Goal: Task Accomplishment & Management: Manage account settings

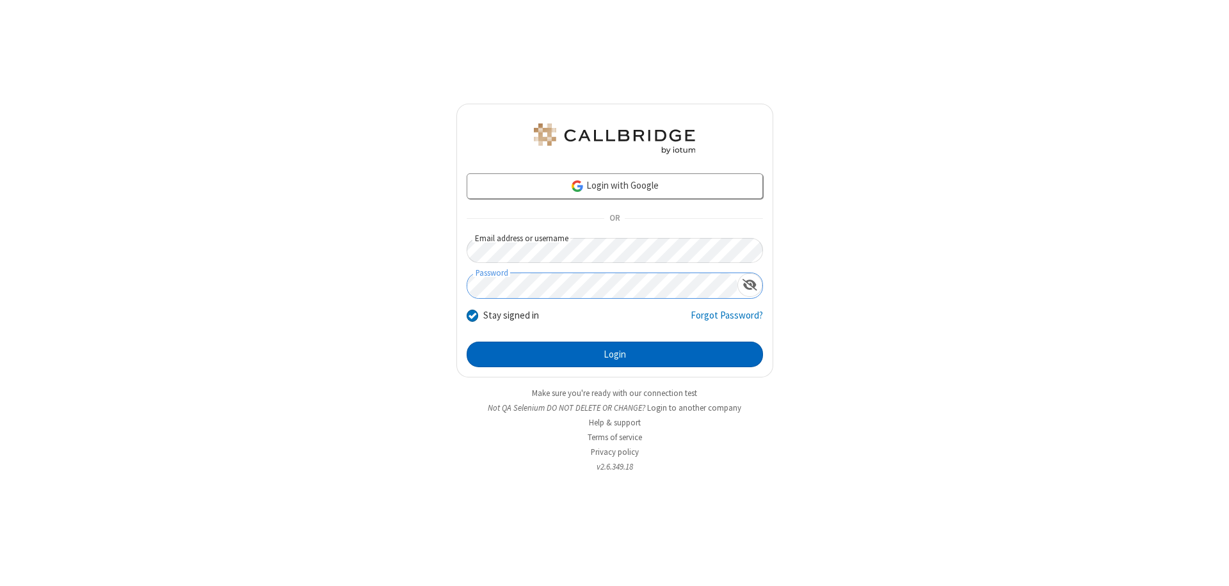
click at [614, 355] on button "Login" at bounding box center [615, 355] width 296 height 26
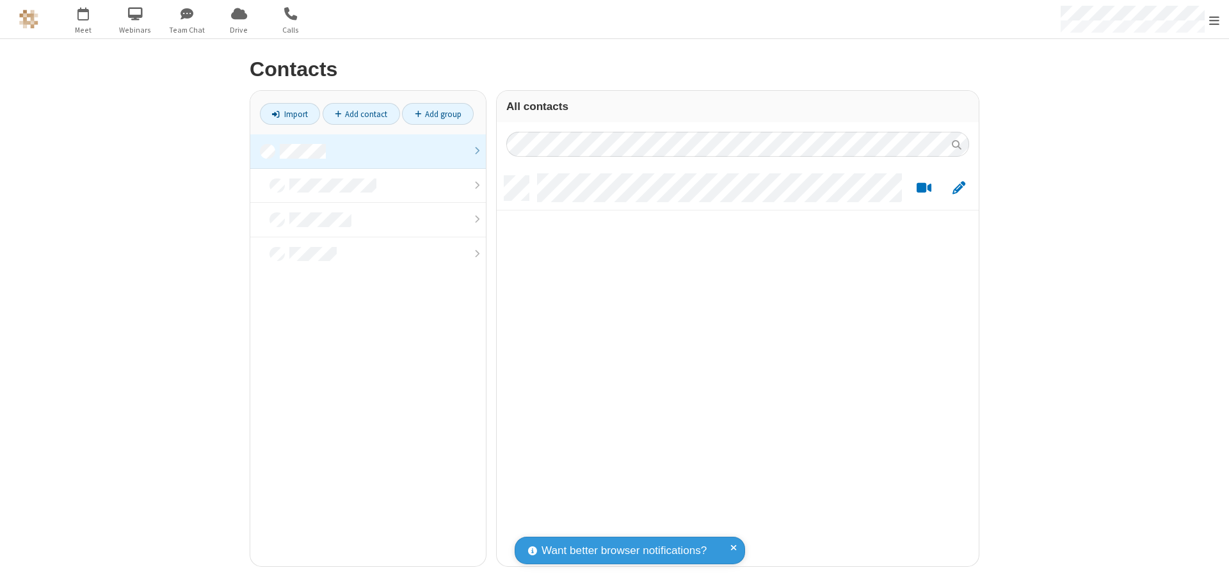
click at [368, 151] on link at bounding box center [368, 151] width 236 height 35
click at [361, 114] on link "Add contact" at bounding box center [361, 114] width 77 height 22
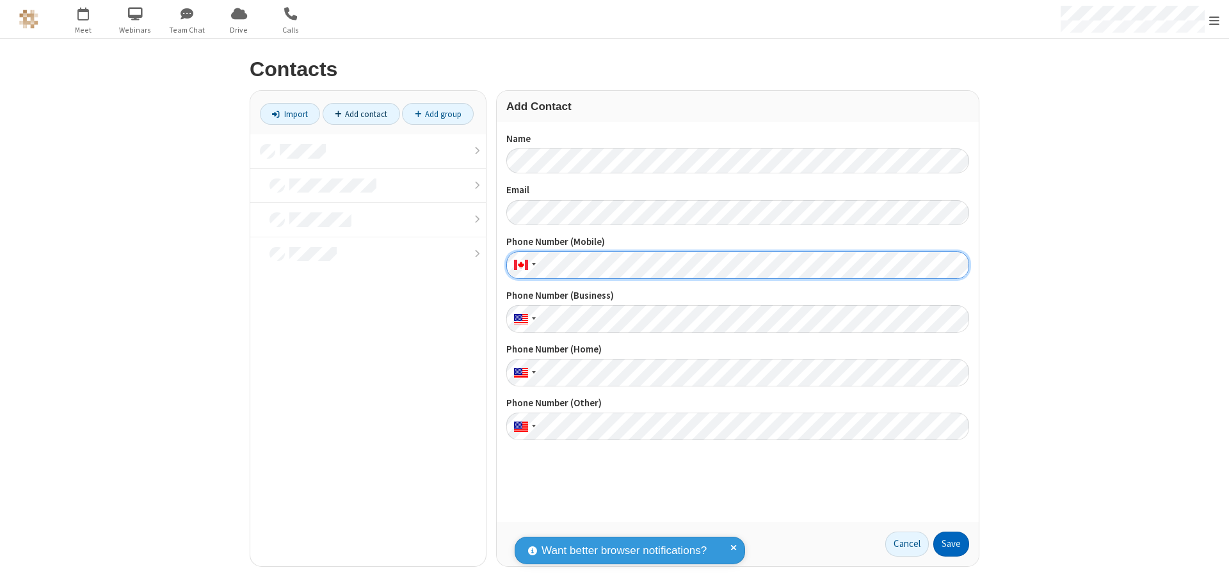
click at [951, 544] on button "Save" at bounding box center [951, 545] width 36 height 26
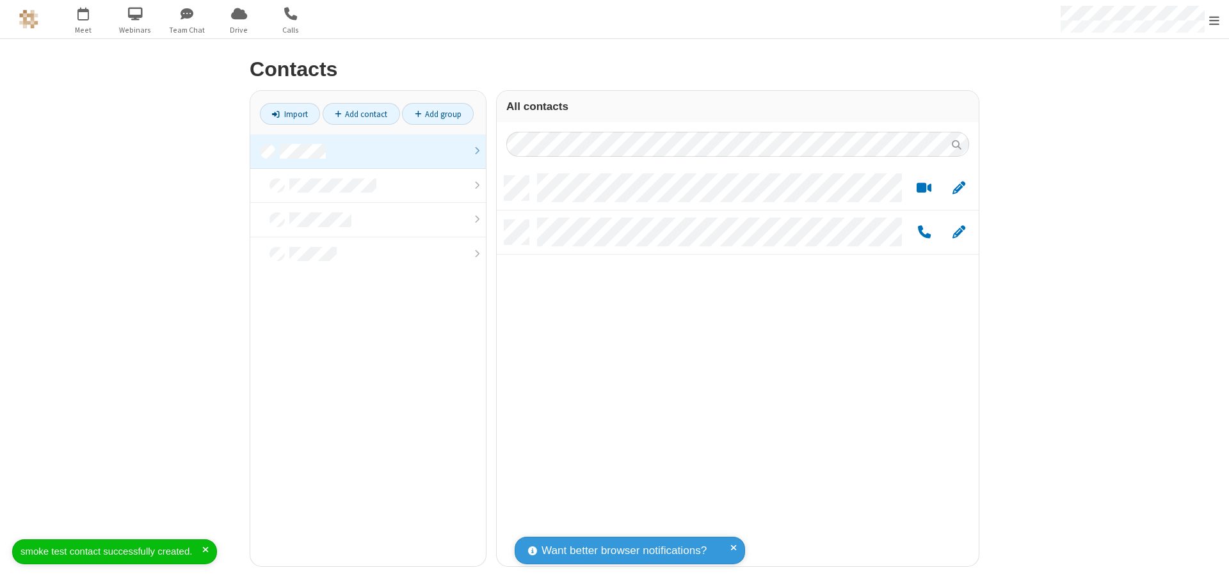
scroll to position [390, 472]
